Goal: Information Seeking & Learning: Find specific fact

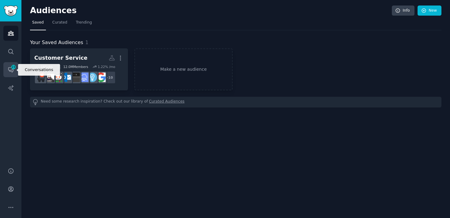
click at [6, 70] on link "Conversations 23" at bounding box center [10, 69] width 15 height 15
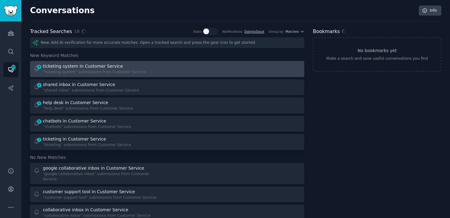
click at [67, 72] on div ""ticketing system" submissions from Customer Service" at bounding box center [94, 72] width 103 height 6
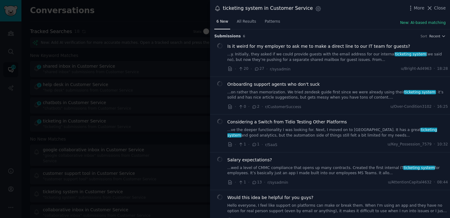
click at [261, 44] on span "Is it weird for my employer to ask me to make a direct line to our IT team for …" at bounding box center [318, 46] width 183 height 6
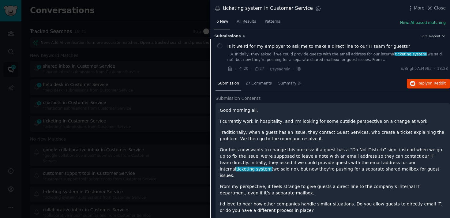
scroll to position [9, 0]
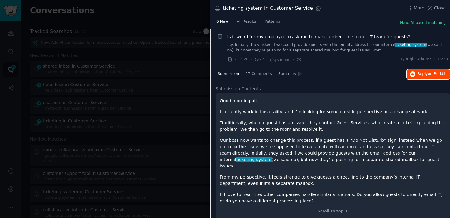
click at [437, 76] on span "Reply on Reddit" at bounding box center [431, 74] width 28 height 6
click at [273, 40] on div "Is it weird for my employer to ask me to make a direct line to our IT team for …" at bounding box center [337, 43] width 220 height 19
click at [295, 54] on div "Is it weird for my employer to ask me to make a direct line to our IT team for …" at bounding box center [337, 48] width 220 height 29
click at [294, 50] on link "...y. Initially, they asked if we could provide guests with the email address f…" at bounding box center [337, 47] width 220 height 11
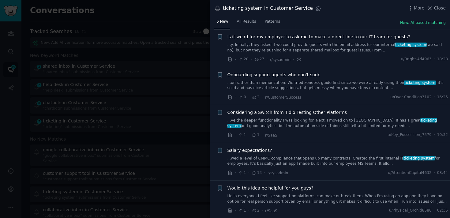
click at [282, 87] on link "...on rather than memorization. We tried zendesk guide first since we were alre…" at bounding box center [337, 85] width 220 height 11
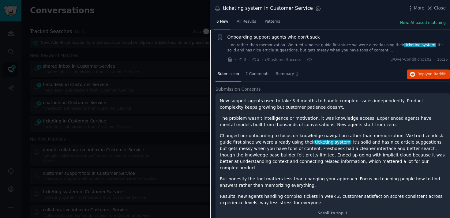
scroll to position [47, 0]
click at [422, 78] on button "Reply on Reddit" at bounding box center [427, 74] width 43 height 10
click at [295, 46] on link "...on rather than memorization. We tried zendesk guide first since we were alre…" at bounding box center [337, 47] width 220 height 11
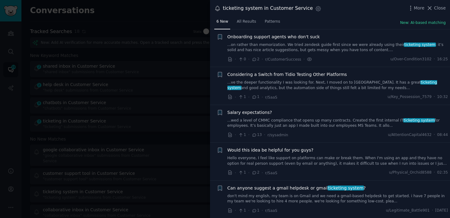
scroll to position [47, 0]
click at [300, 85] on link "...ve the deeper functionality I was looking for. Next, I moved on to [GEOGRAPH…" at bounding box center [337, 85] width 220 height 11
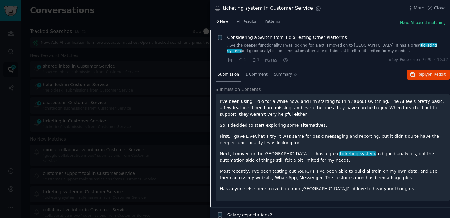
scroll to position [85, 0]
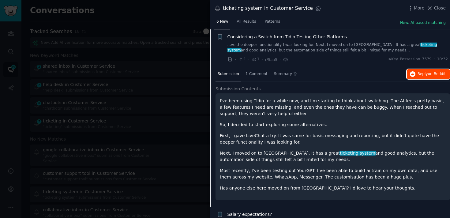
click at [424, 77] on button "Reply on Reddit" at bounding box center [427, 74] width 43 height 10
click at [320, 47] on link "...ve the deeper functionality I was looking for. Next, I moved on to [GEOGRAPH…" at bounding box center [337, 47] width 220 height 11
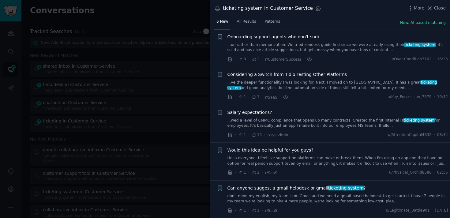
click at [327, 190] on span "ticketing system" at bounding box center [345, 187] width 36 height 5
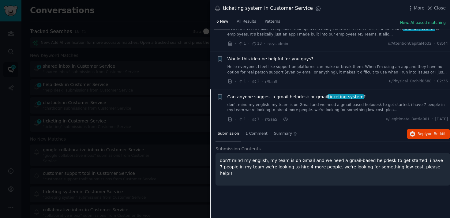
scroll to position [139, 0]
click at [417, 134] on span "Reply on Reddit" at bounding box center [431, 134] width 28 height 6
click at [148, 88] on div at bounding box center [225, 109] width 450 height 218
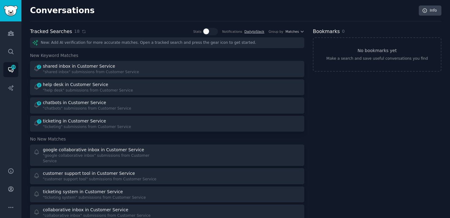
click at [122, 77] on div "2 shared inbox in Customer Service "shared inbox" submissions from Customer Ser…" at bounding box center [167, 96] width 274 height 71
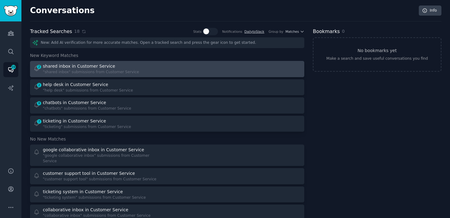
click at [111, 69] on div ""shared inbox" submissions from Customer Service" at bounding box center [91, 72] width 96 height 6
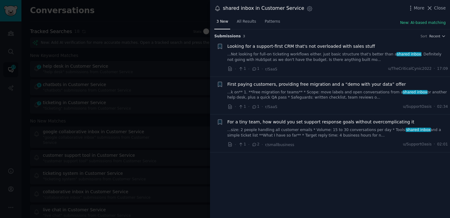
click at [328, 92] on link "...k on** 1. **Free migration for teams** * Scope: move labels and open convers…" at bounding box center [337, 95] width 220 height 11
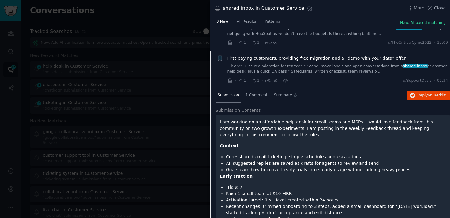
scroll to position [26, 0]
click at [319, 72] on link "...k on** 1. **Free migration for teams** * Scope: move labels and open convers…" at bounding box center [337, 69] width 220 height 11
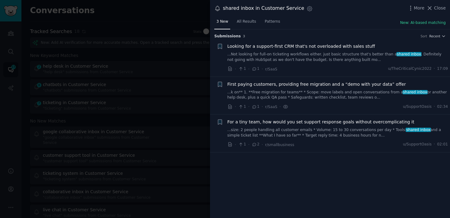
click at [334, 139] on div "For a tiny team, how would you set support response goals without overcomplicat…" at bounding box center [337, 133] width 220 height 29
click at [331, 135] on link "...size: 2 people handling all customer emails * Volume: 15 to 30 conversations…" at bounding box center [337, 132] width 220 height 11
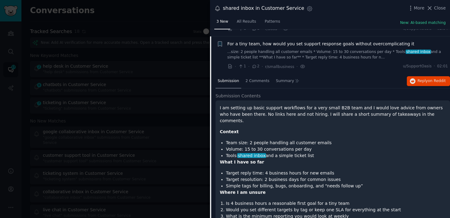
scroll to position [85, 0]
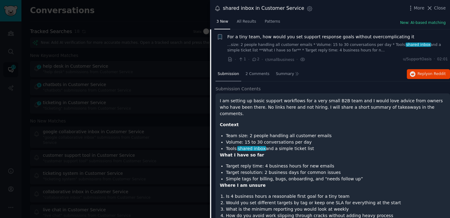
click at [350, 50] on link "...size: 2 people handling all customer emails * Volume: 15 to 30 conversations…" at bounding box center [337, 47] width 220 height 11
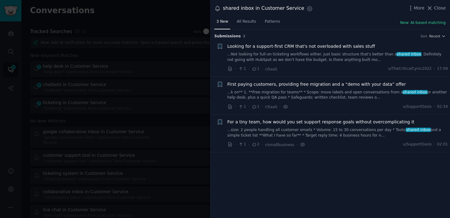
click at [165, 129] on div at bounding box center [225, 109] width 450 height 218
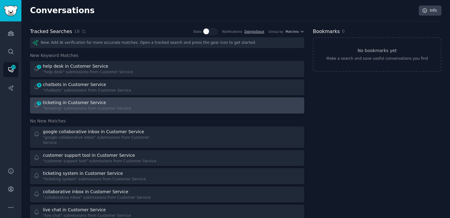
click at [129, 98] on link "7 ticketing in Customer Service "ticketing" submissions from Customer Service" at bounding box center [167, 105] width 274 height 16
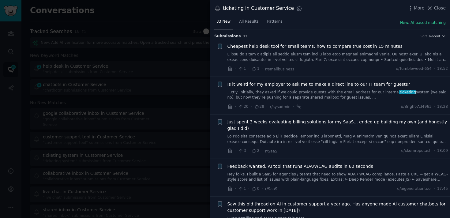
click at [291, 97] on link "...ctly. Initially, they asked if we could provide guests with the email addres…" at bounding box center [337, 95] width 220 height 11
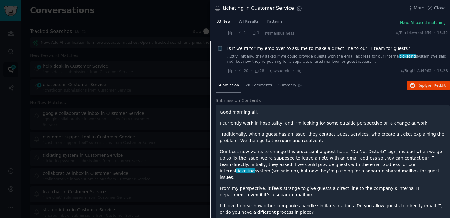
scroll to position [47, 0]
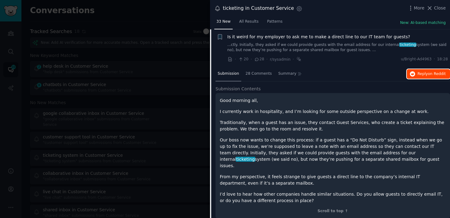
click at [413, 72] on icon "button" at bounding box center [412, 74] width 6 height 6
click at [299, 50] on link "...ctly. Initially, they asked if we could provide guests with the email addres…" at bounding box center [337, 47] width 220 height 11
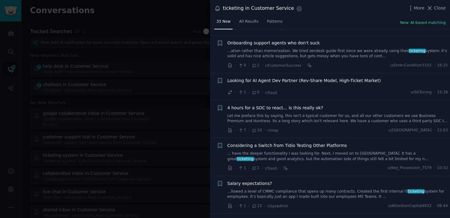
scroll to position [284, 0]
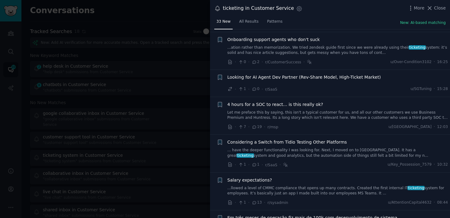
click at [329, 148] on link "... have the deeper functionality I was looking for. Next, I moved on to [GEOGR…" at bounding box center [337, 152] width 220 height 11
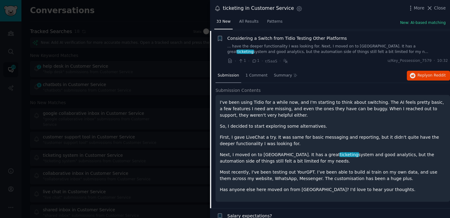
scroll to position [389, 0]
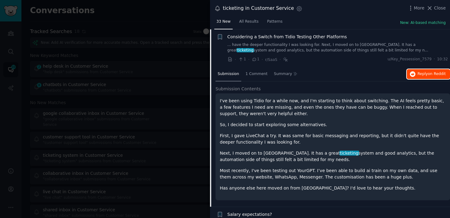
click at [422, 77] on button "Reply on Reddit" at bounding box center [427, 74] width 43 height 10
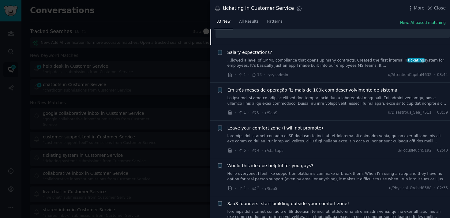
scroll to position [550, 0]
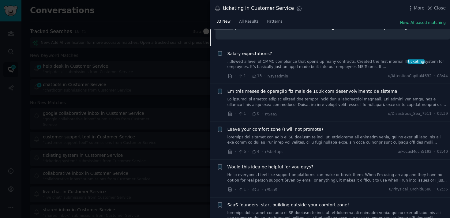
click at [312, 69] on div "Salary expectations? ...llowed a level of CMMC compliance that opens up many co…" at bounding box center [337, 64] width 220 height 29
click at [309, 67] on link "...llowed a level of CMMC compliance that opens up many contracts. Created the …" at bounding box center [337, 64] width 220 height 11
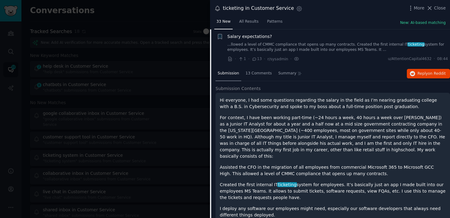
scroll to position [427, 0]
click at [417, 75] on span "Reply on Reddit" at bounding box center [431, 74] width 28 height 6
click at [131, 127] on div at bounding box center [225, 109] width 450 height 218
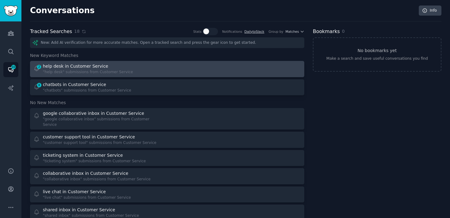
click at [111, 70] on div ""help desk" submissions from Customer Service" at bounding box center [88, 72] width 90 height 6
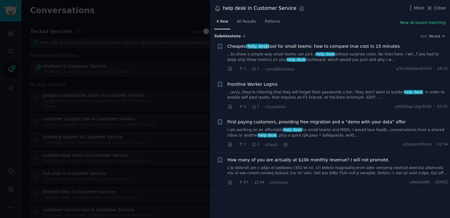
click at [302, 59] on link "...to share a simple way small teams can pick a help desk without surprise cost…" at bounding box center [337, 57] width 220 height 11
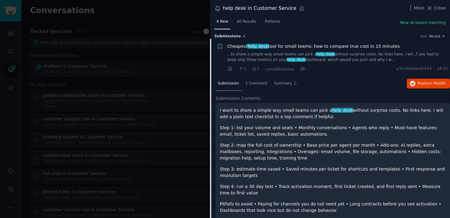
scroll to position [9, 0]
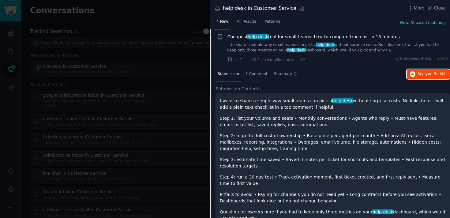
click at [423, 74] on span "Reply on Reddit" at bounding box center [431, 74] width 28 height 6
click at [329, 47] on link "...to share a simple way small teams can pick a help desk without surprise cost…" at bounding box center [337, 47] width 220 height 11
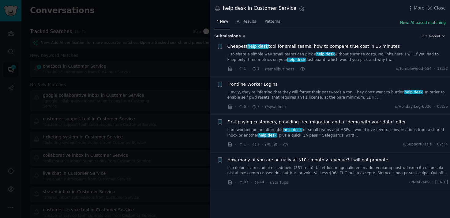
click at [177, 90] on div at bounding box center [225, 109] width 450 height 218
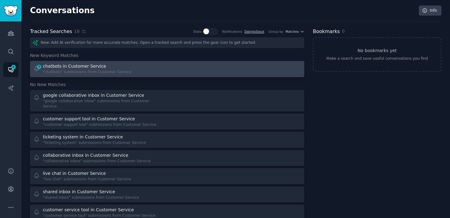
click at [135, 72] on div "8 chatbots in Customer Service "chatbots" submissions from Customer Service" at bounding box center [98, 69] width 130 height 12
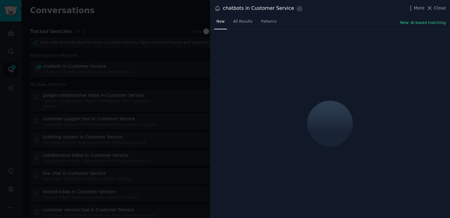
click at [141, 62] on div at bounding box center [225, 109] width 450 height 218
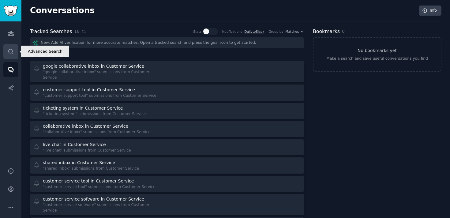
click at [9, 54] on icon "Sidebar" at bounding box center [11, 51] width 6 height 6
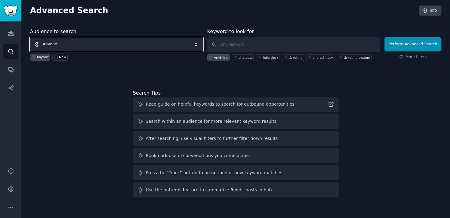
click at [114, 44] on span "Anyone" at bounding box center [116, 44] width 173 height 14
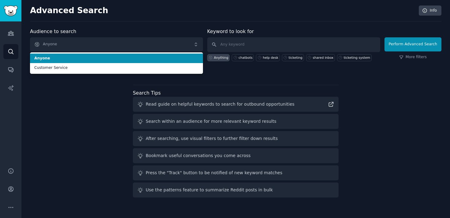
click at [248, 32] on label "Keyword to look for" at bounding box center [230, 31] width 47 height 6
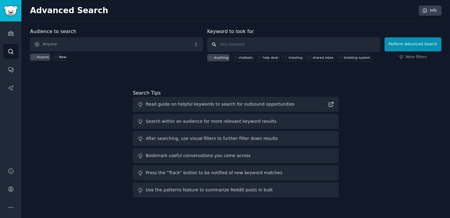
click at [242, 45] on input "text" at bounding box center [293, 44] width 173 height 15
type input "Zendesk"
click button "Perform Advanced Search" at bounding box center [412, 44] width 57 height 14
